Goal: Task Accomplishment & Management: Use online tool/utility

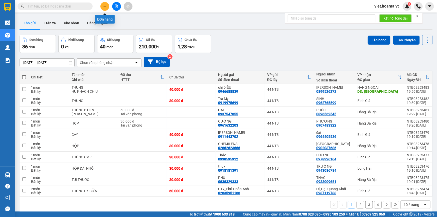
click at [106, 8] on icon "plus" at bounding box center [105, 7] width 4 height 4
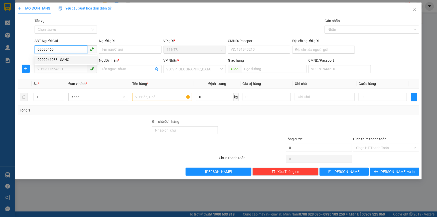
click at [63, 59] on div "0909046033 - SANG" at bounding box center [66, 60] width 56 height 6
type input "0909046033"
type input "SANG"
type input "079096030288"
type input "0905482703"
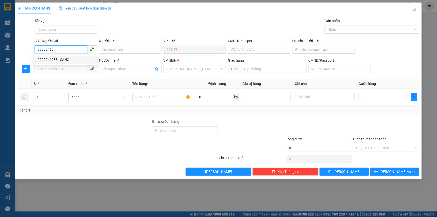
type input "Hạnh"
type input "0909046033"
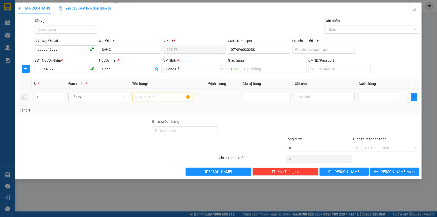
click at [153, 95] on input "text" at bounding box center [162, 97] width 60 height 8
type input "bao"
click at [375, 97] on input "0" at bounding box center [382, 97] width 48 height 8
type input "3"
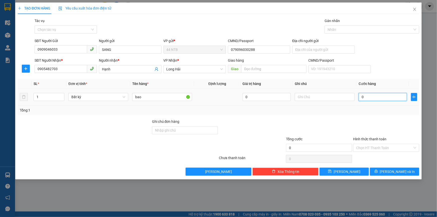
type input "3"
type input "30"
type input "30.000"
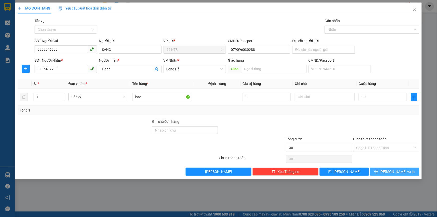
type input "30.000"
click at [398, 171] on span "[PERSON_NAME] và In" at bounding box center [397, 172] width 35 height 6
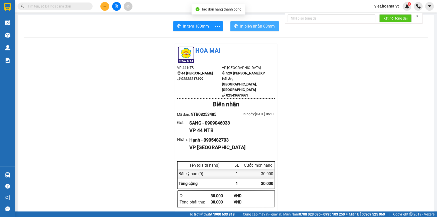
click at [250, 23] on button "In biên nhận 80mm" at bounding box center [254, 26] width 49 height 10
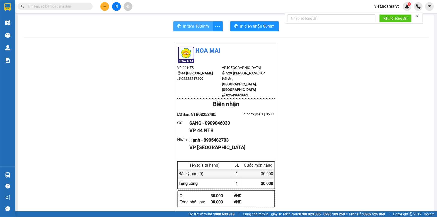
click at [197, 29] on span "In tem 100mm" at bounding box center [196, 26] width 26 height 6
